Goal: Transaction & Acquisition: Subscribe to service/newsletter

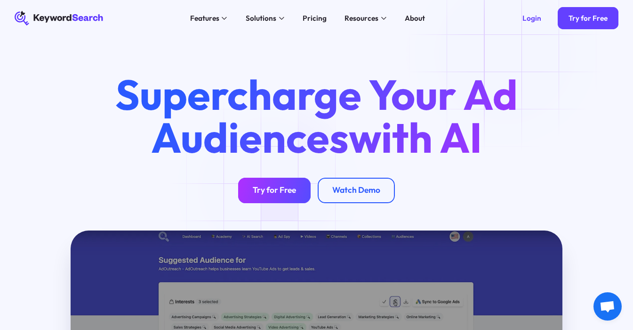
click at [268, 187] on div "Try for Free" at bounding box center [274, 190] width 43 height 10
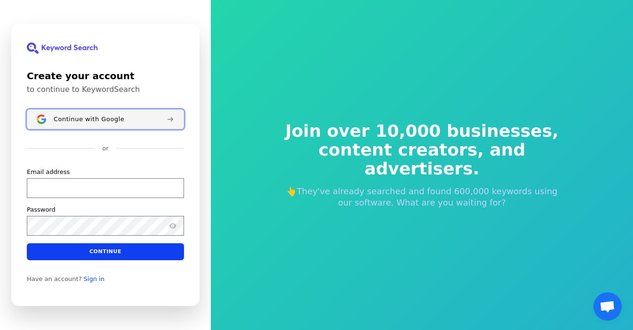
click at [103, 119] on span "Continue with Google" at bounding box center [89, 119] width 71 height 8
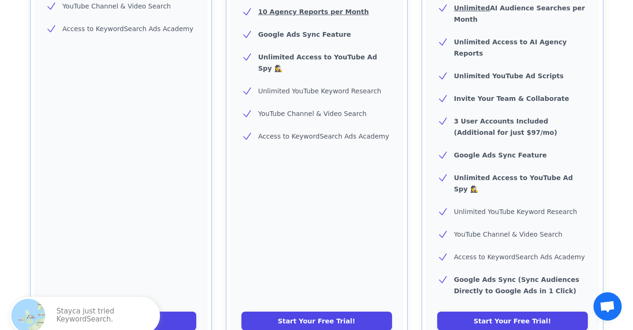
scroll to position [456, 0]
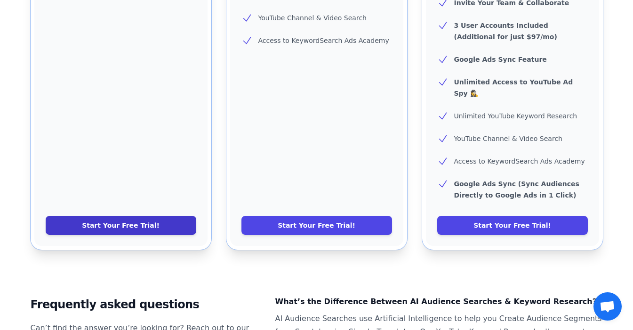
click at [109, 216] on link "Start Your Free Trial!" at bounding box center [121, 225] width 151 height 19
